Goal: Book appointment/travel/reservation

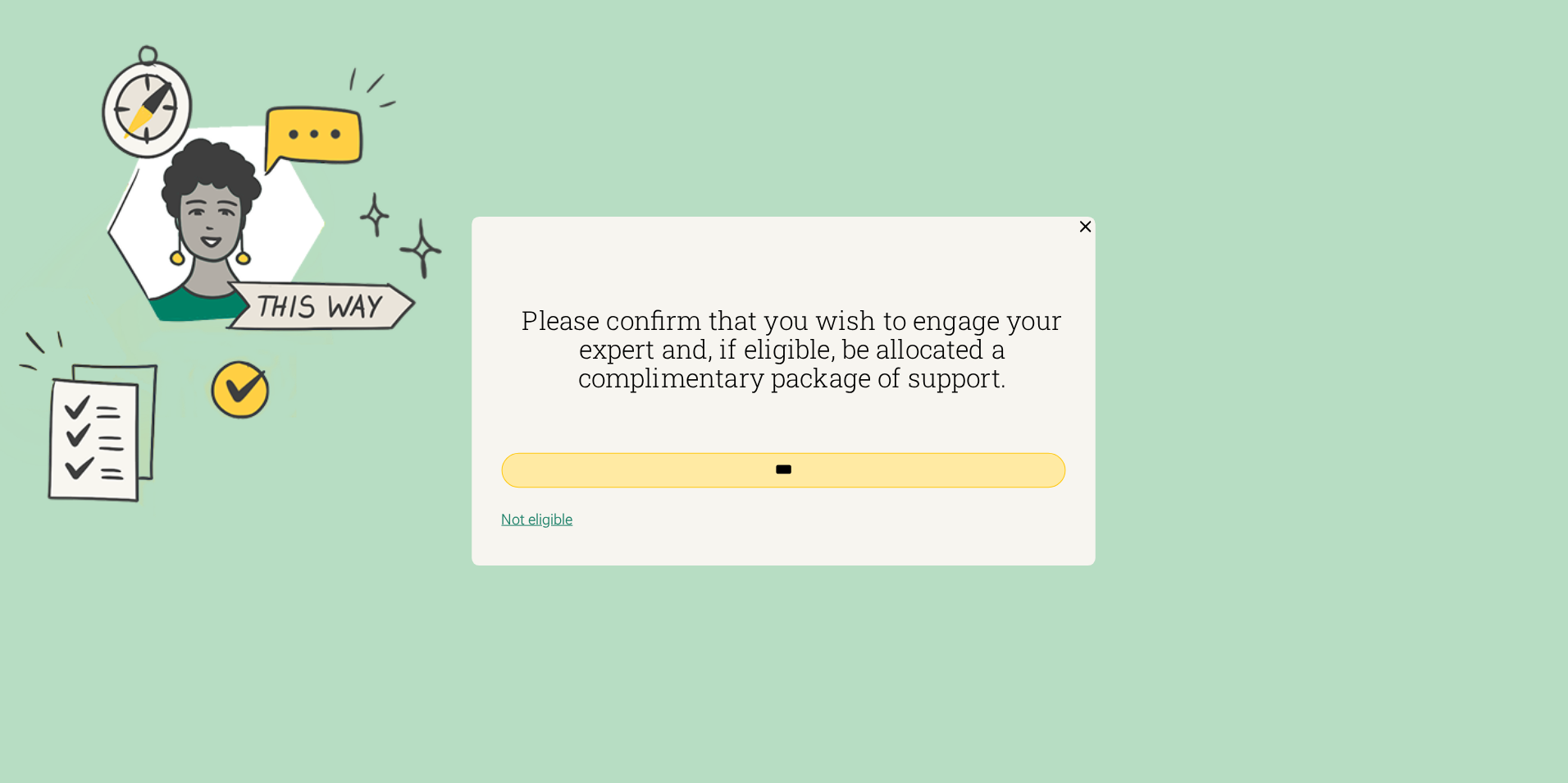
click at [770, 467] on input "***" at bounding box center [784, 470] width 564 height 35
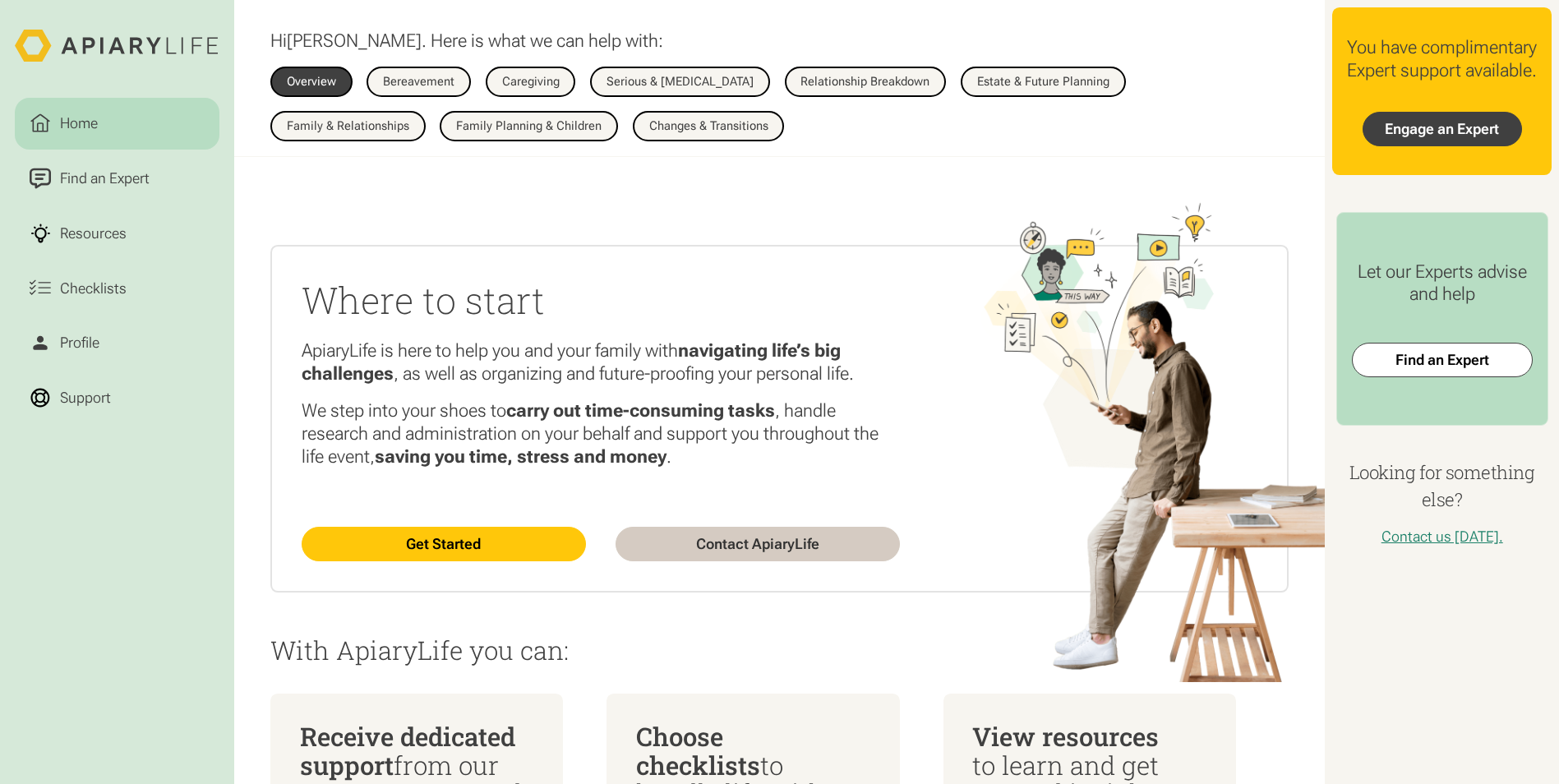
click at [1413, 146] on link "Engage an Expert" at bounding box center [1442, 129] width 160 height 34
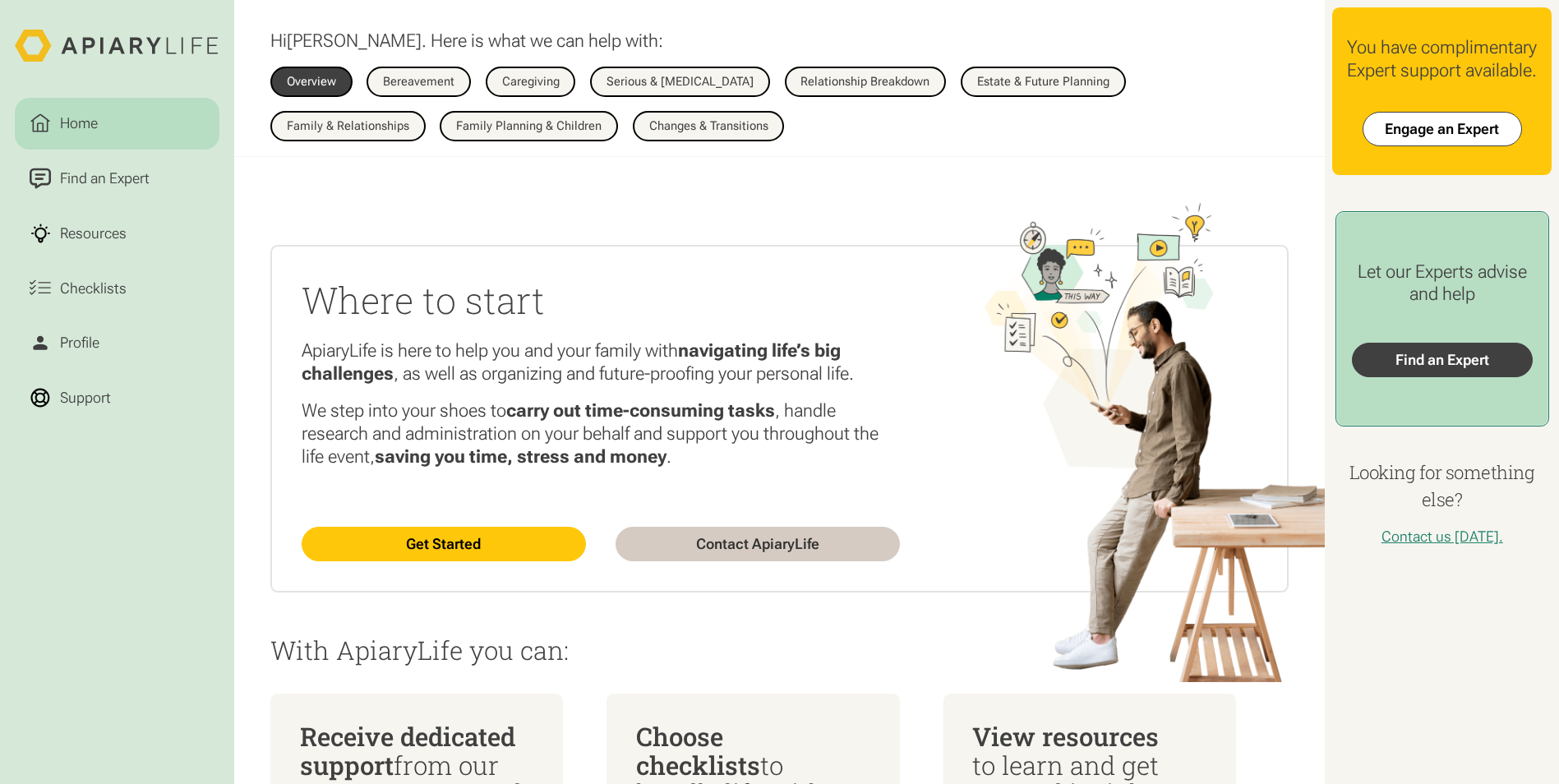
click at [1406, 377] on link "Find an Expert" at bounding box center [1442, 360] width 180 height 34
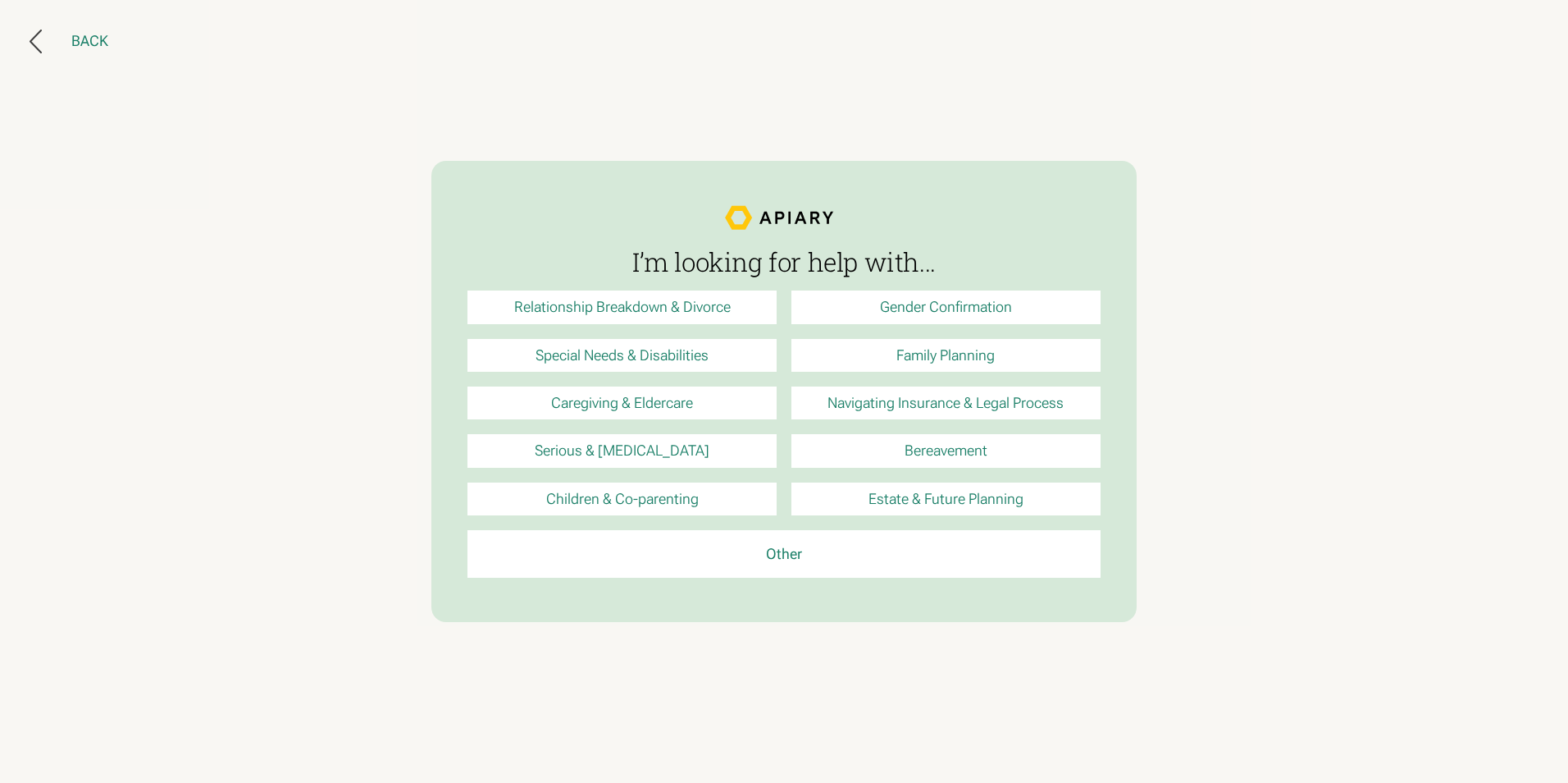
click at [78, 38] on div "Back" at bounding box center [89, 41] width 37 height 18
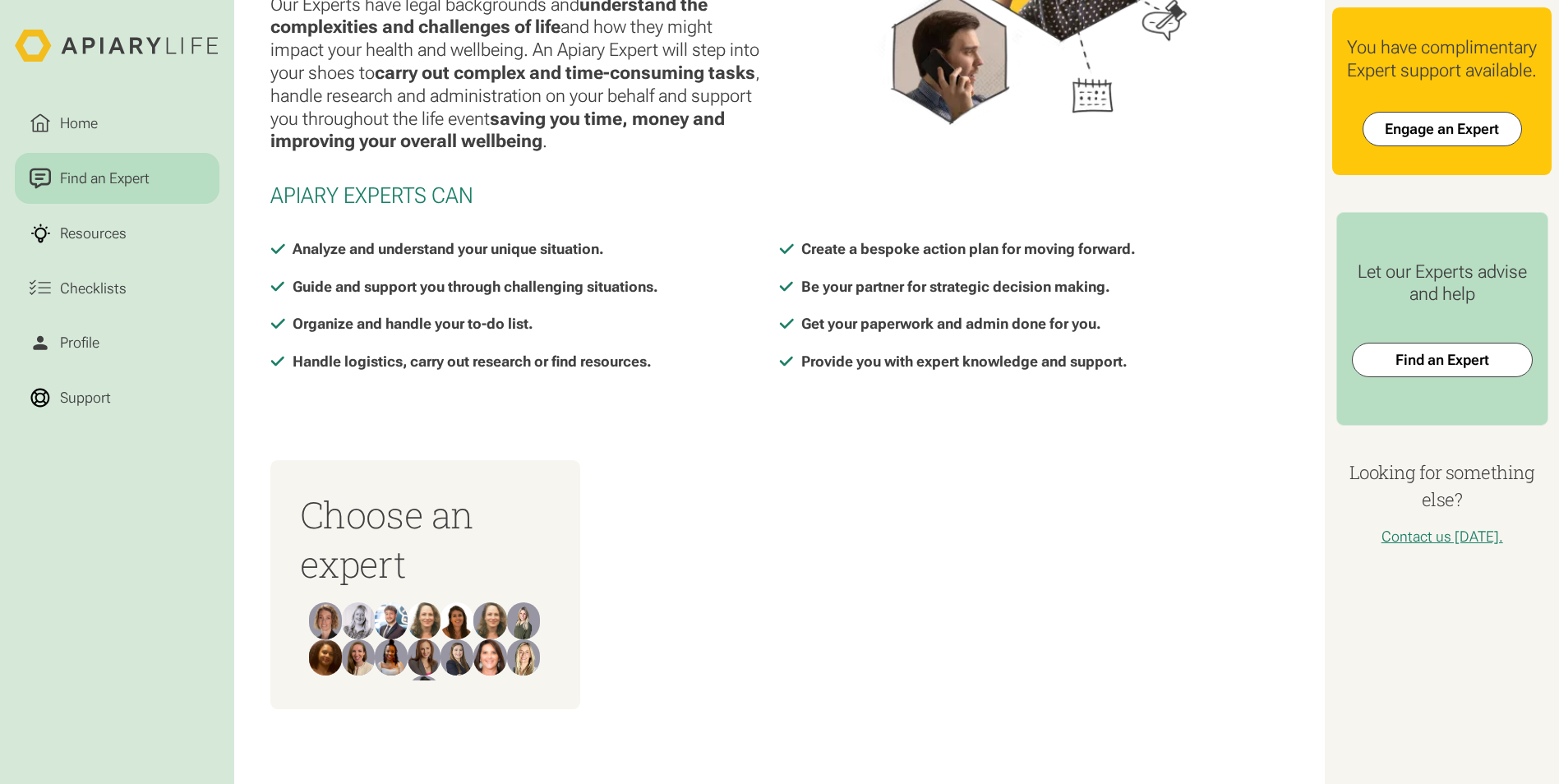
scroll to position [268, 0]
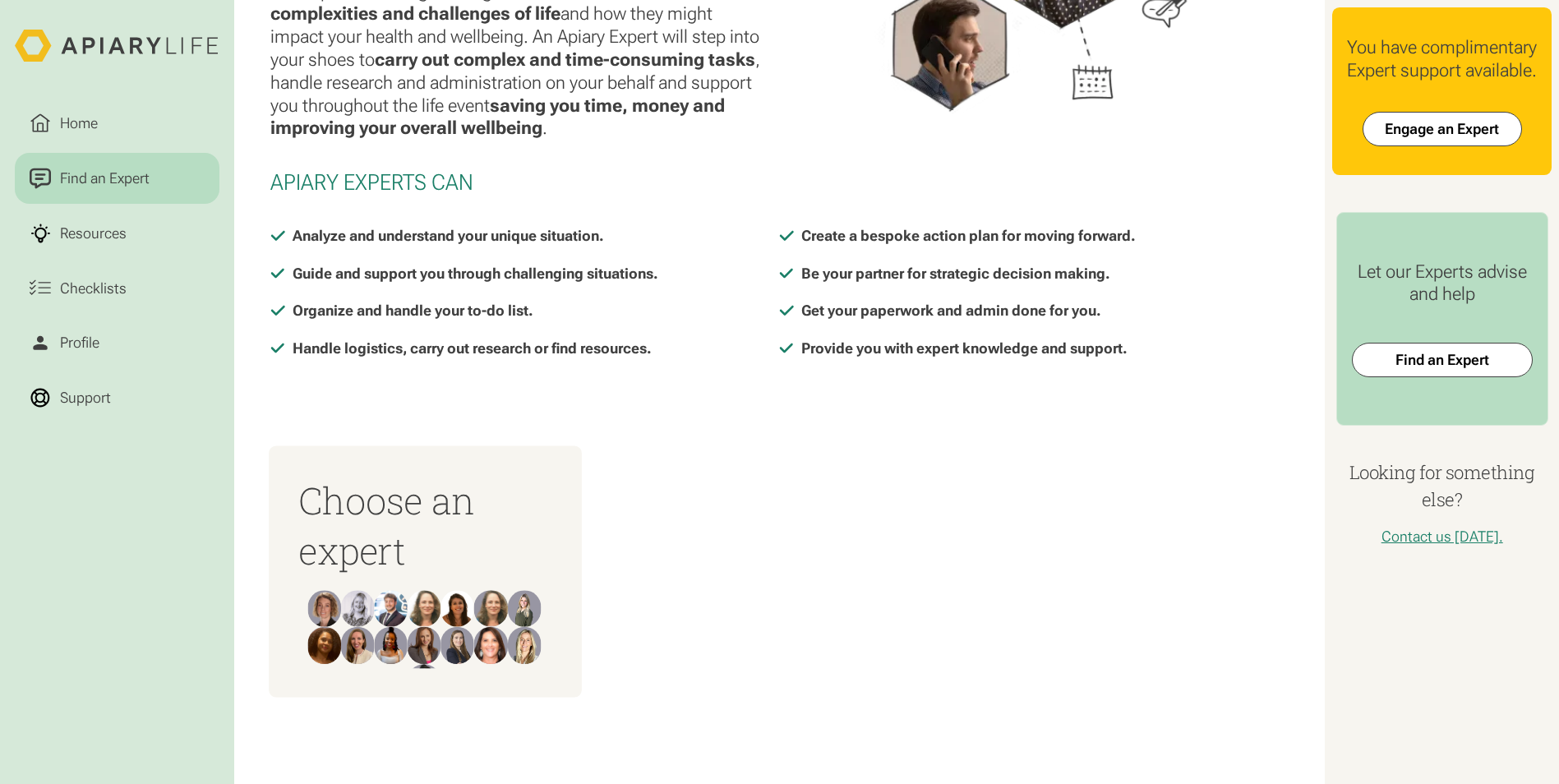
click at [389, 551] on h3 "Choose an expert" at bounding box center [424, 524] width 254 height 100
click at [424, 608] on img at bounding box center [423, 607] width 33 height 37
click at [358, 544] on h3 "Choose an expert" at bounding box center [424, 524] width 254 height 100
click at [351, 602] on img at bounding box center [357, 607] width 33 height 37
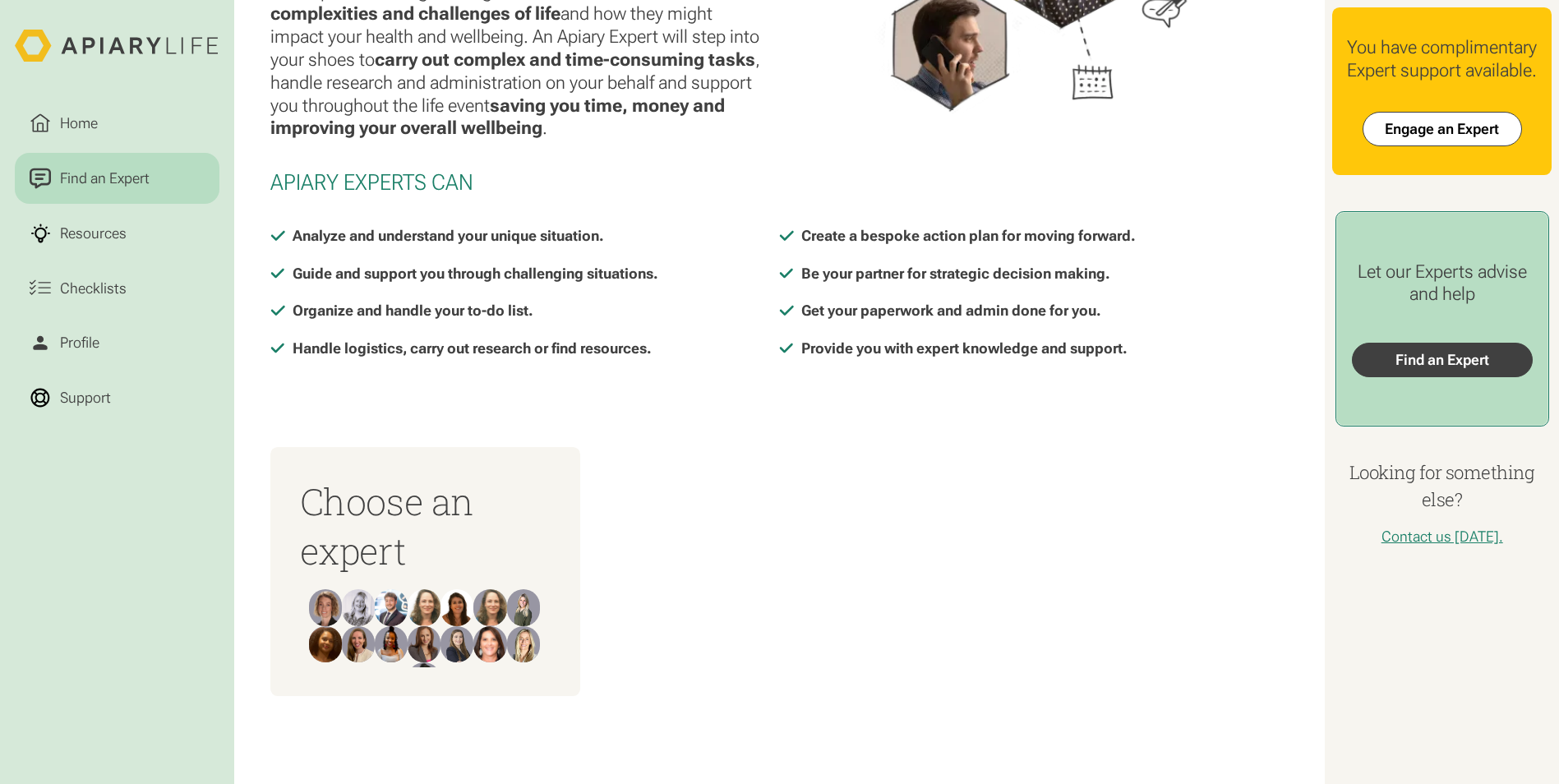
click at [1403, 377] on link "Find an Expert" at bounding box center [1442, 360] width 180 height 34
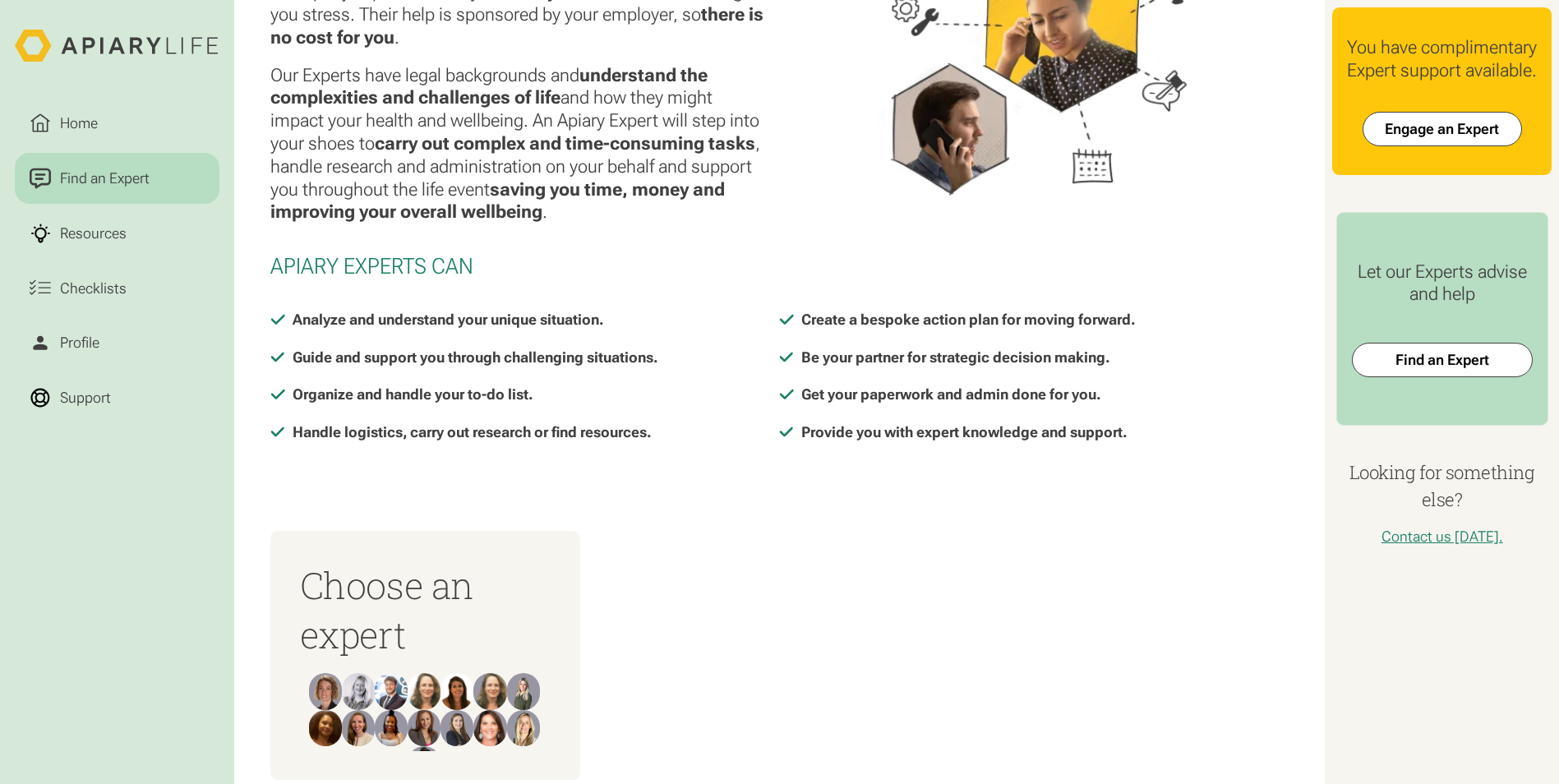
scroll to position [268, 0]
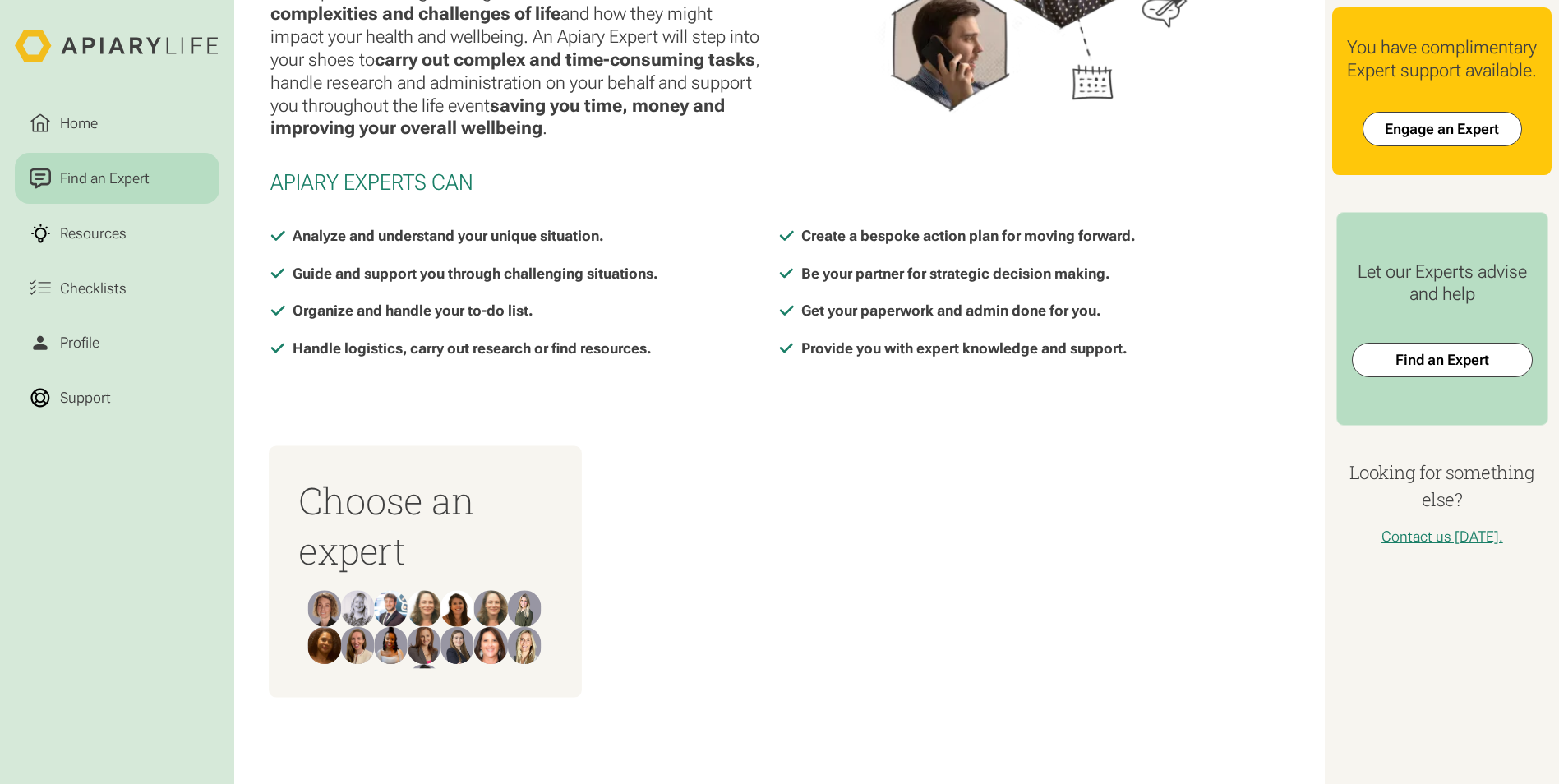
click at [508, 607] on img at bounding box center [524, 607] width 33 height 37
click at [385, 651] on img at bounding box center [391, 644] width 33 height 37
click at [357, 577] on div "Choose an expert" at bounding box center [425, 570] width 313 height 252
click at [327, 499] on h3 "Choose an expert" at bounding box center [424, 524] width 254 height 100
click at [382, 457] on div "Choose an expert" at bounding box center [425, 570] width 313 height 252
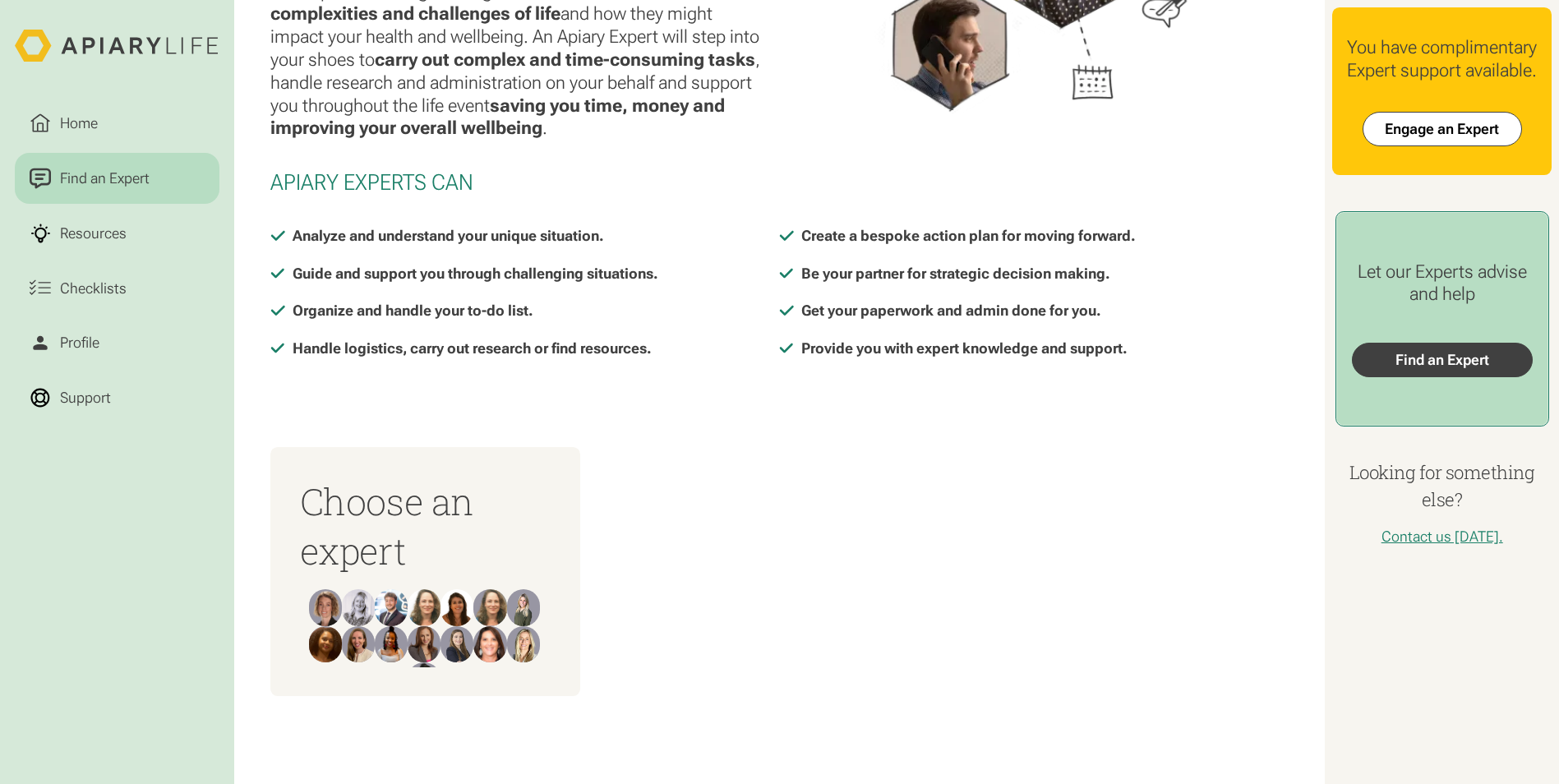
click at [1426, 377] on link "Find an Expert" at bounding box center [1442, 360] width 180 height 34
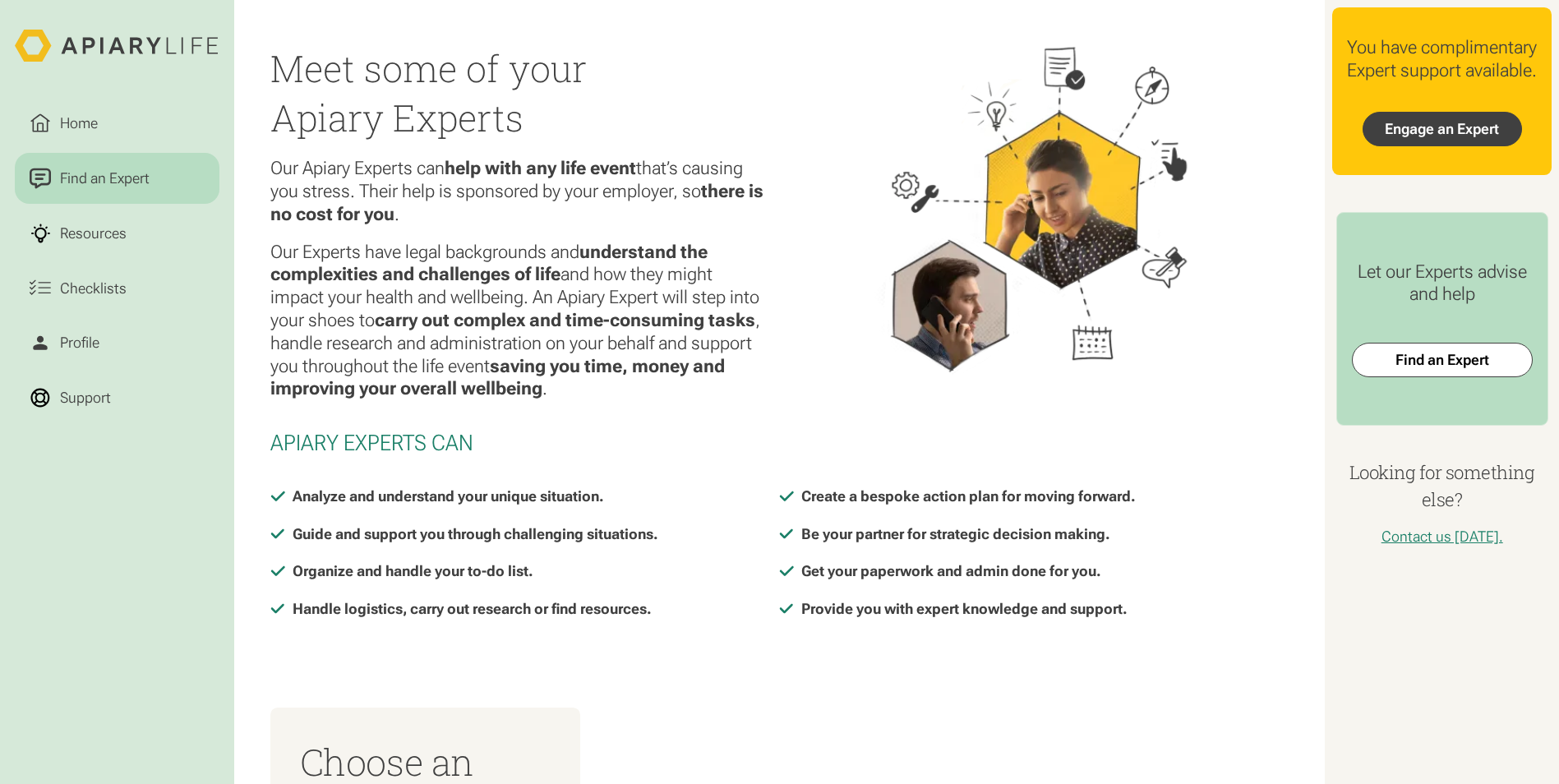
click at [1458, 146] on link "Engage an Expert" at bounding box center [1442, 129] width 160 height 34
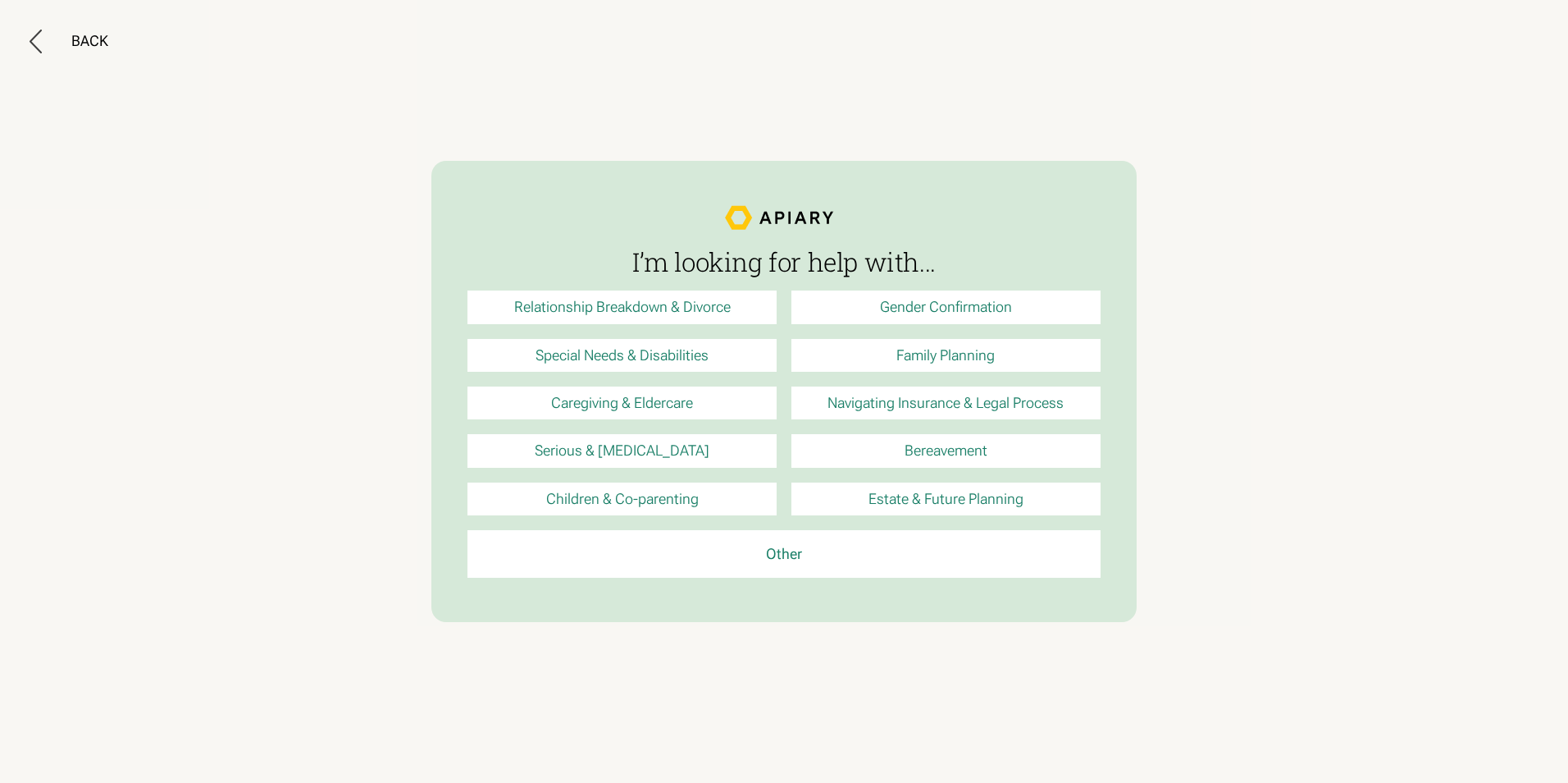
click at [998, 500] on link "Estate & Future Planning" at bounding box center [946, 499] width 309 height 33
